Goal: Task Accomplishment & Management: Manage account settings

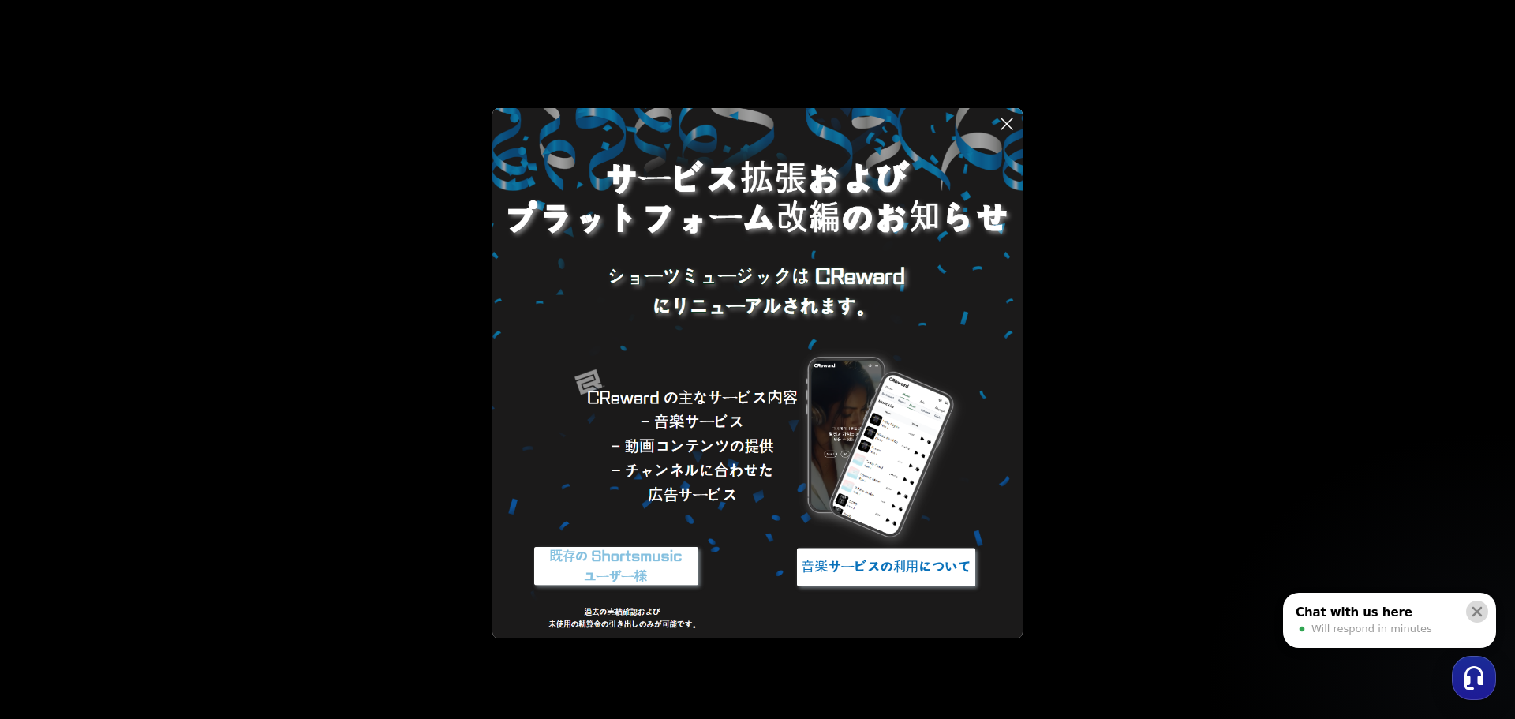
click at [1481, 609] on icon at bounding box center [1477, 611] width 16 height 16
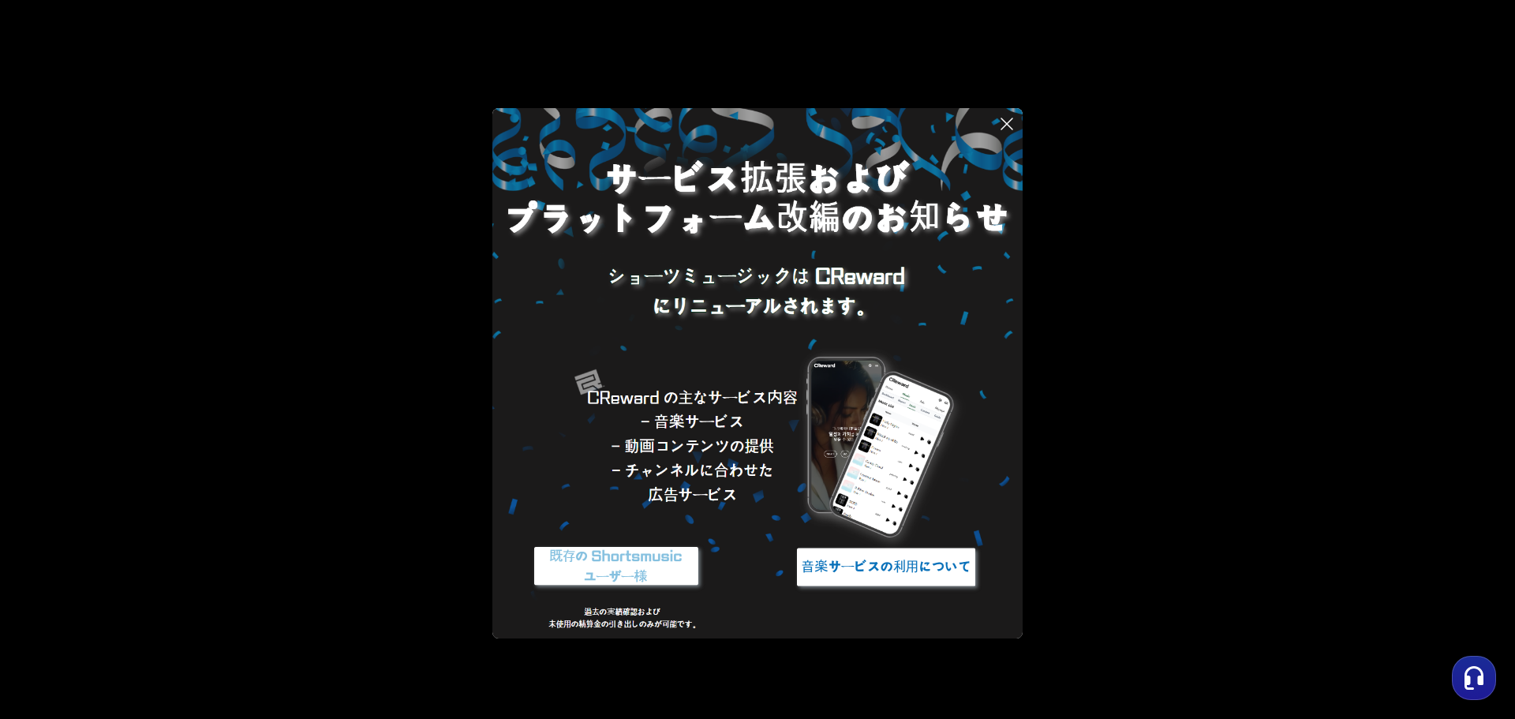
click at [656, 577] on img at bounding box center [615, 566] width 197 height 59
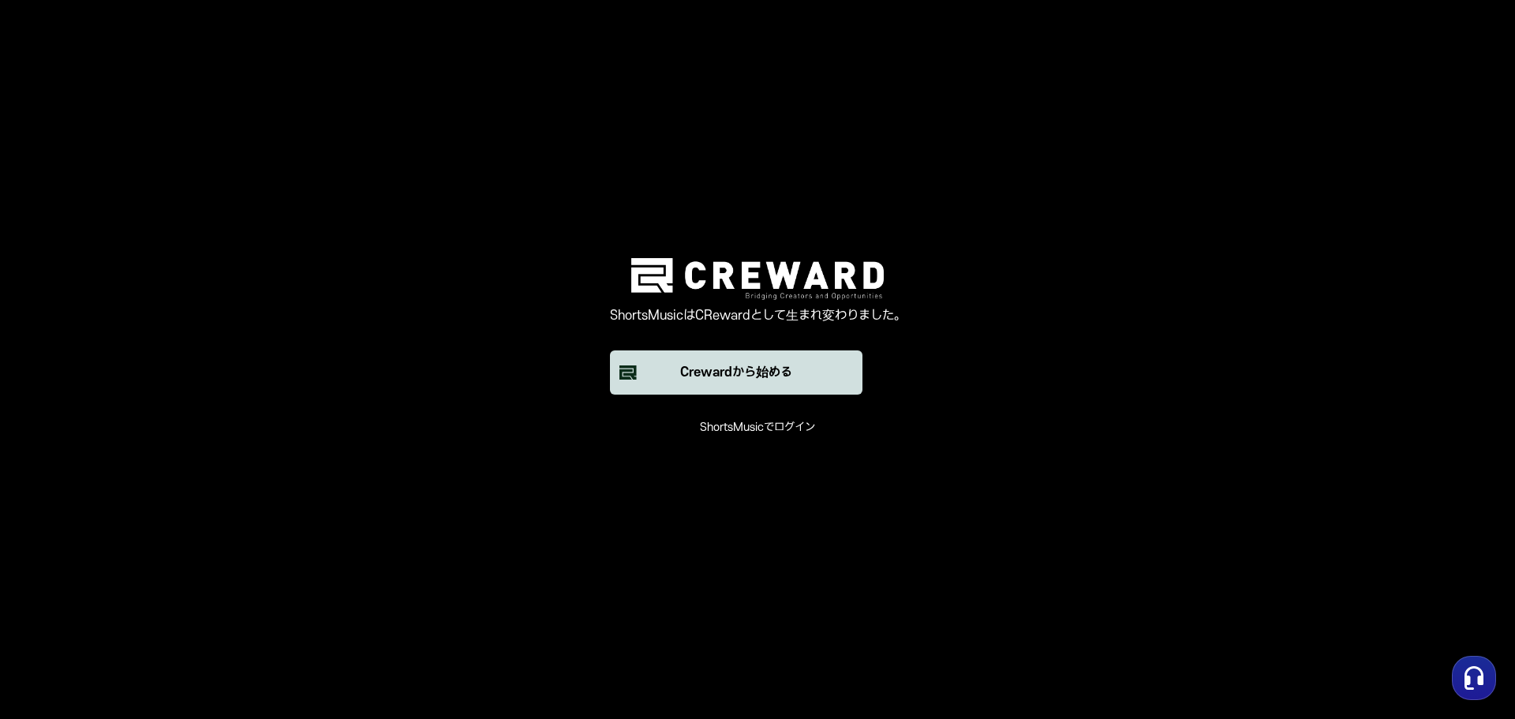
click at [779, 375] on font "Crewardから始める" at bounding box center [736, 372] width 112 height 14
